Goal: Information Seeking & Learning: Learn about a topic

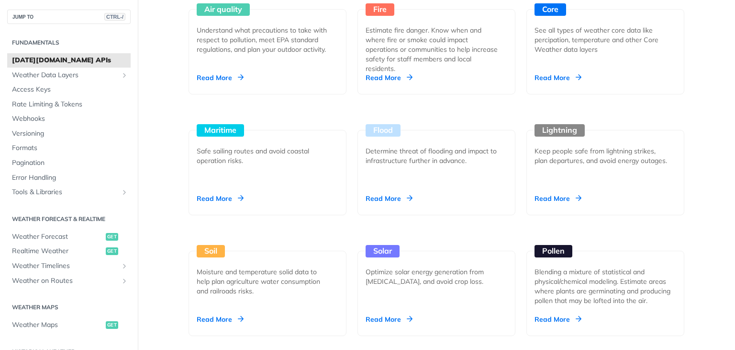
scroll to position [938, 0]
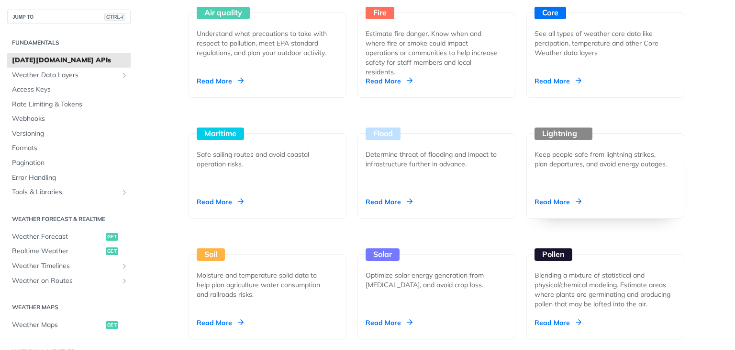
click at [557, 200] on div "Read More" at bounding box center [558, 202] width 47 height 10
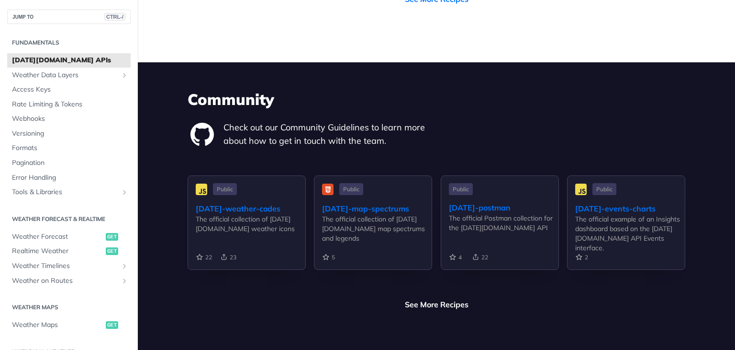
scroll to position [287, 0]
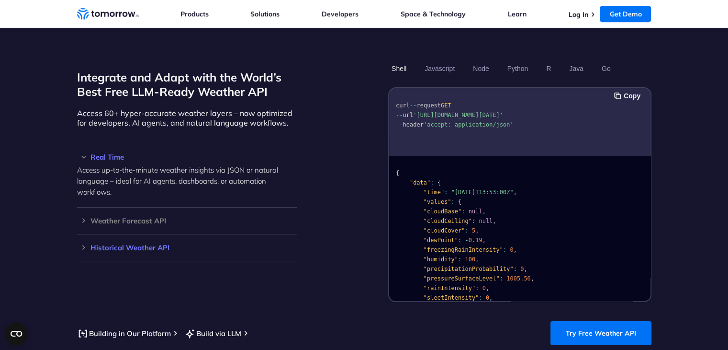
click at [138, 244] on h3 "Historical Weather API" at bounding box center [187, 247] width 220 height 7
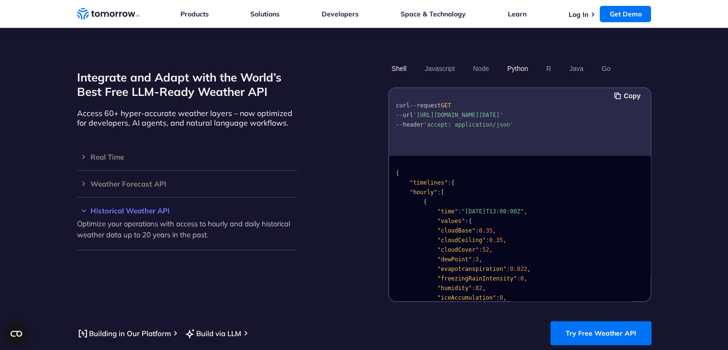
click at [521, 60] on button "Python" at bounding box center [518, 68] width 28 height 16
drag, startPoint x: 647, startPoint y: 103, endPoint x: 647, endPoint y: 114, distance: 10.5
click at [647, 114] on pre "import requests url = "https://api.tomorrow.io/v4/weather/history/recent?locati…" at bounding box center [519, 151] width 261 height 120
click at [618, 121] on pre "import requests url = "https://api.tomorrow.io/v4/weather/history/recent?locati…" at bounding box center [519, 151] width 261 height 120
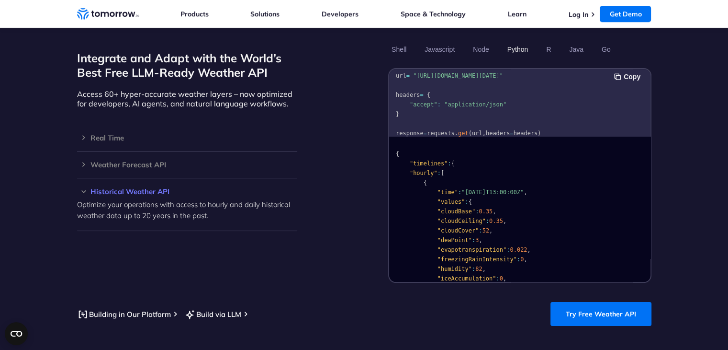
scroll to position [11, 0]
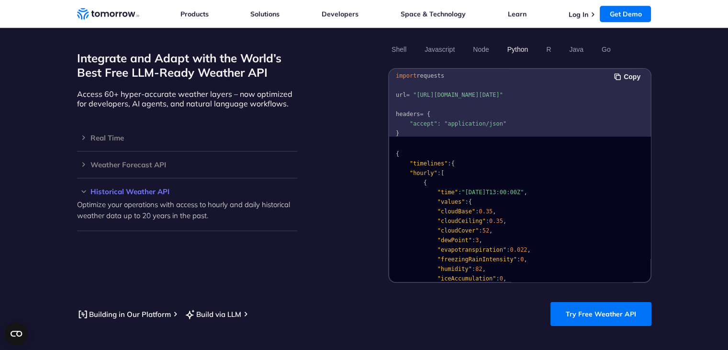
click at [672, 132] on section "Integrate and Adapt with the World’s Best Free LLM-Ready Weather API Access 60+…" at bounding box center [364, 183] width 728 height 361
drag, startPoint x: 651, startPoint y: 129, endPoint x: 648, endPoint y: 140, distance: 11.4
click at [648, 140] on div "Copy import requests url = "https://api.tomorrow.io/v4/weather/history/recent?l…" at bounding box center [519, 175] width 263 height 215
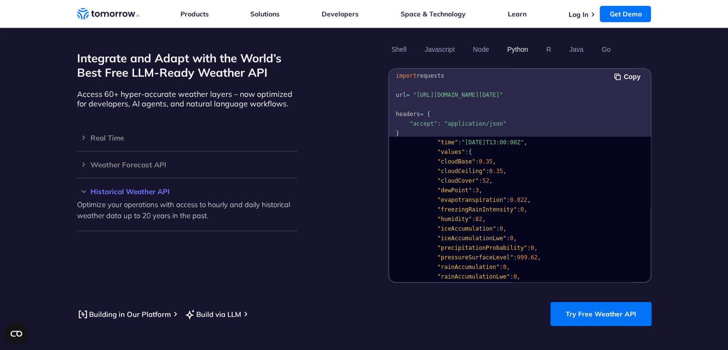
scroll to position [0, 0]
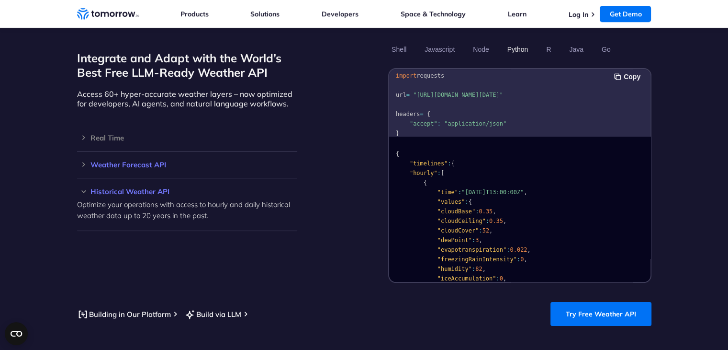
click at [124, 161] on h3 "Weather Forecast API" at bounding box center [187, 164] width 220 height 7
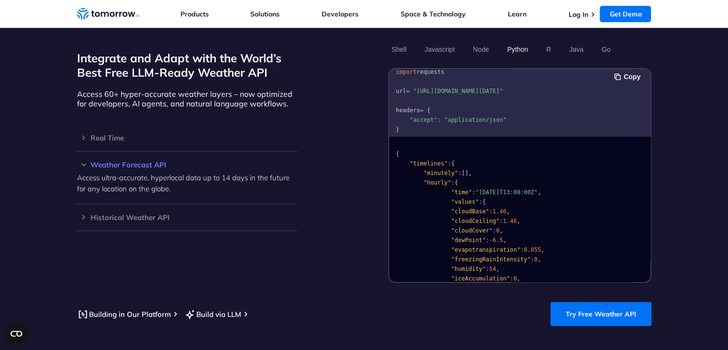
click at [130, 161] on h3 "Weather Forecast API" at bounding box center [187, 164] width 220 height 7
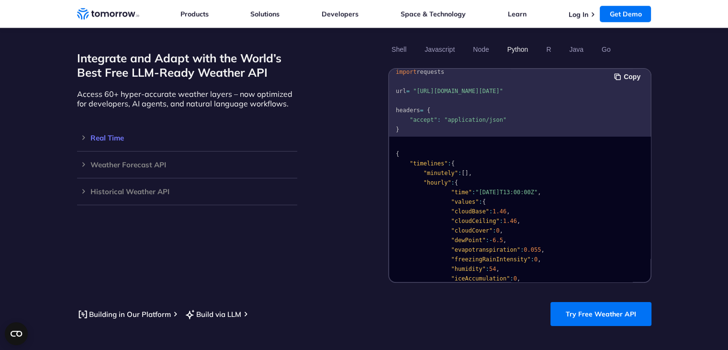
click at [97, 134] on h3 "Real Time" at bounding box center [187, 137] width 220 height 7
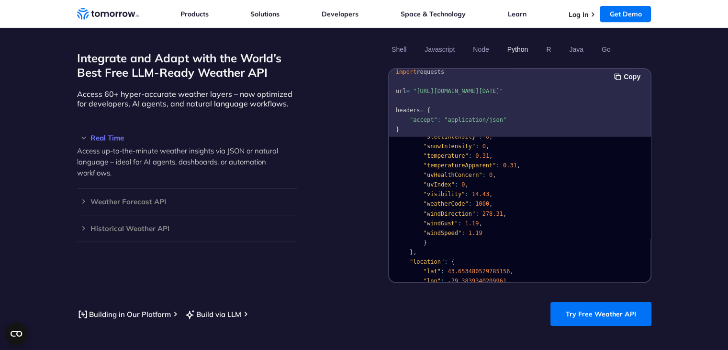
scroll to position [192, 0]
